Goal: Use online tool/utility: Utilize a website feature to perform a specific function

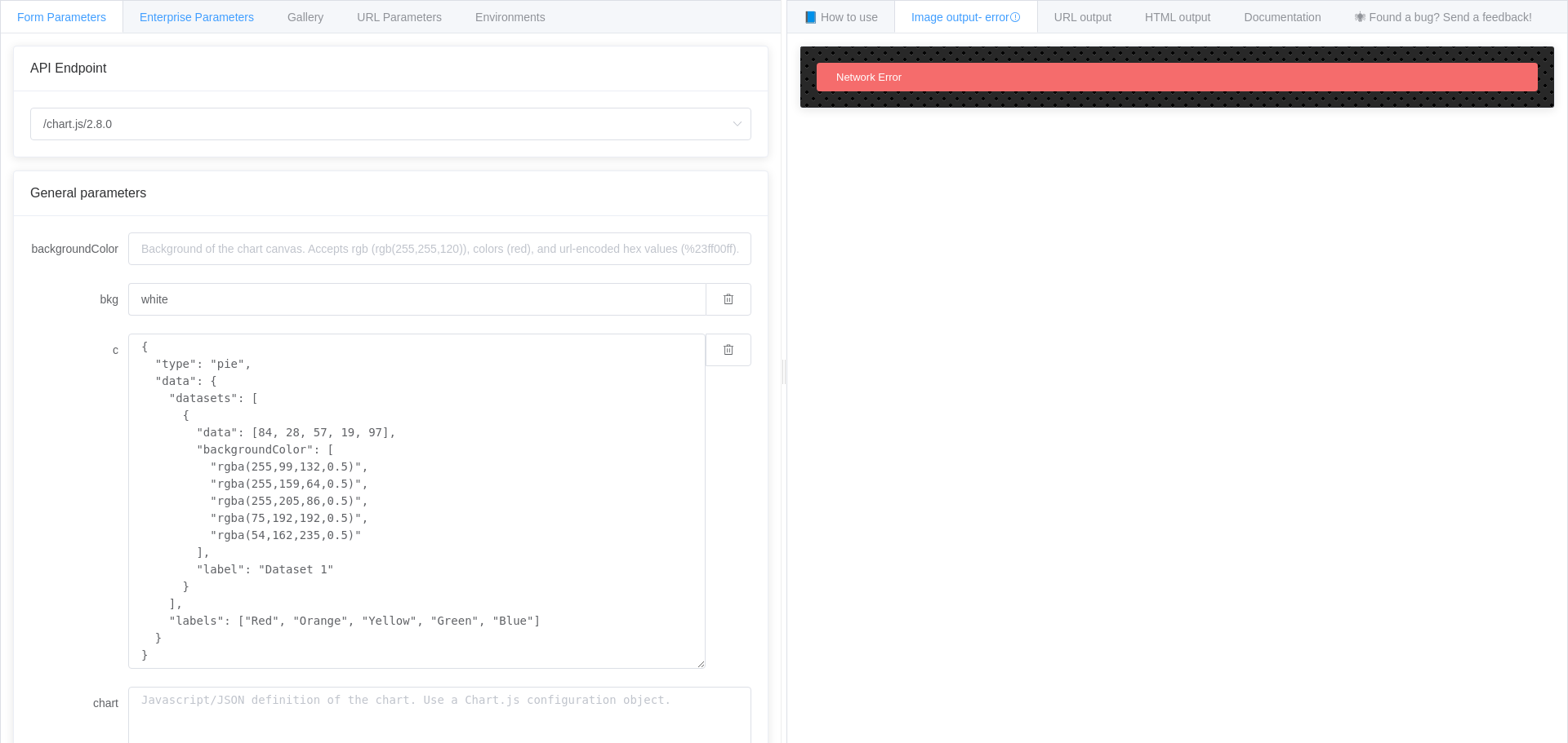
click at [159, 21] on span "Enterprise Parameters" at bounding box center [197, 17] width 114 height 13
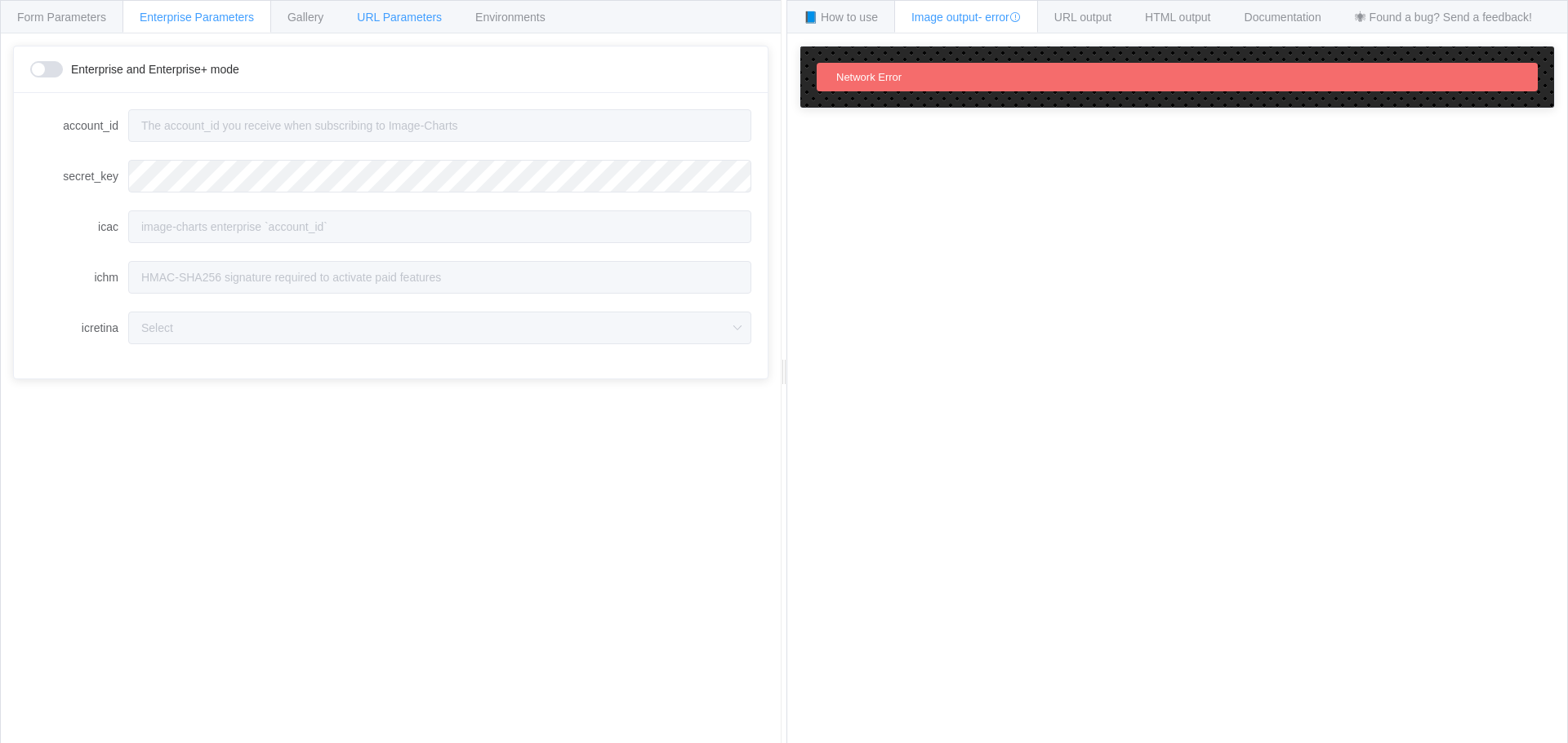
click at [347, 27] on div "URL Parameters" at bounding box center [400, 16] width 119 height 33
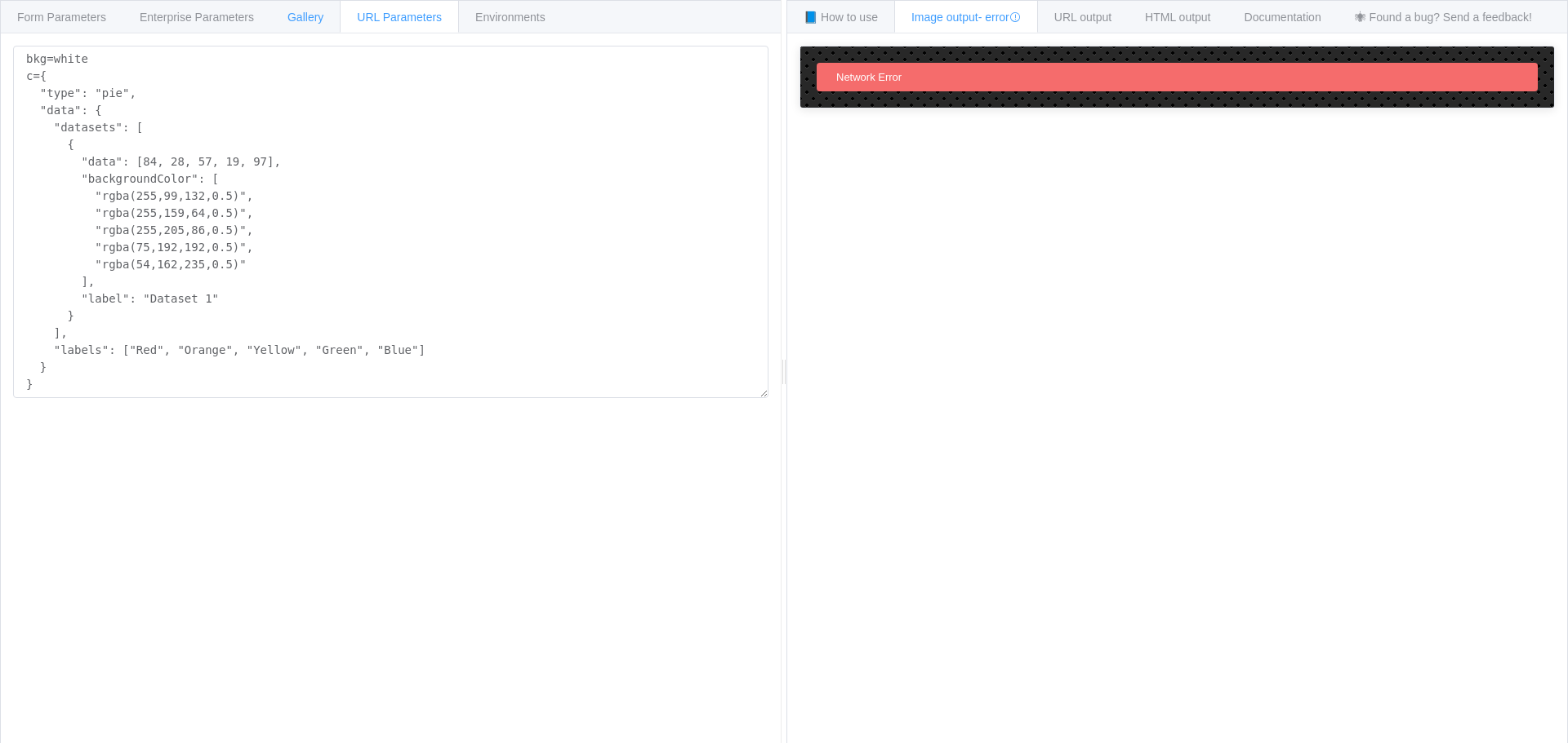
click at [309, 31] on div "Gallery" at bounding box center [305, 16] width 70 height 33
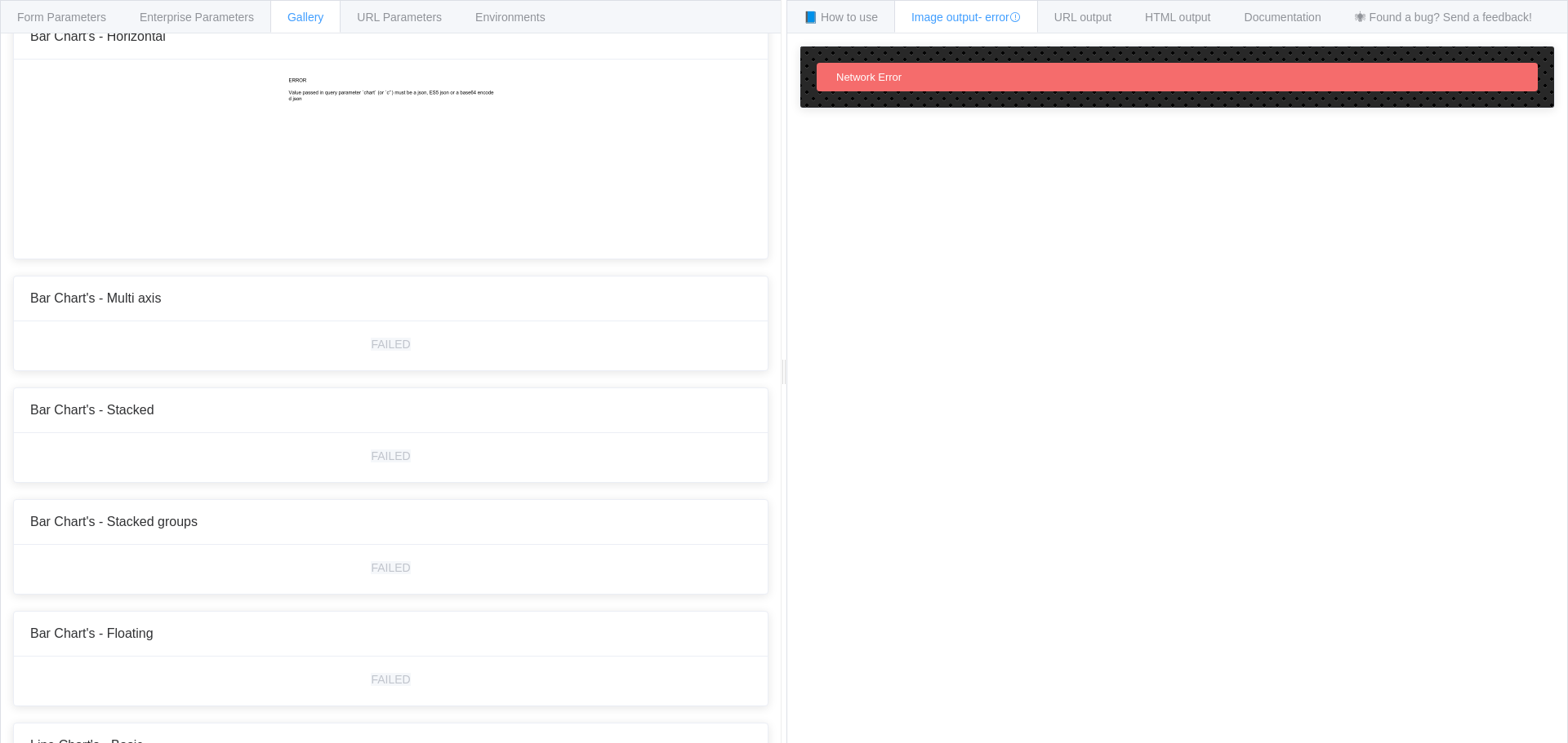
scroll to position [571, 0]
